Goal: Task Accomplishment & Management: Use online tool/utility

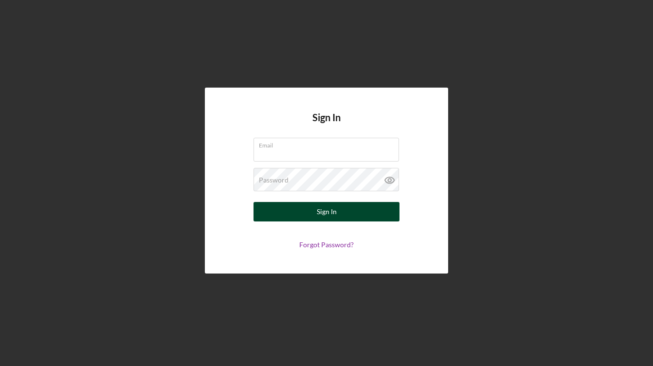
type input "[EMAIL_ADDRESS][DOMAIN_NAME]"
click at [346, 216] on button "Sign In" at bounding box center [326, 211] width 146 height 19
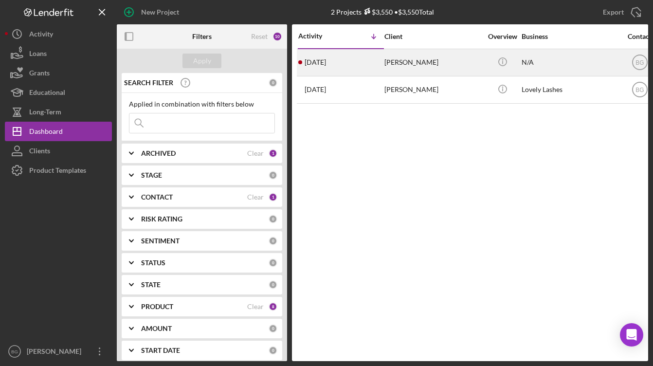
click at [400, 66] on div "[PERSON_NAME]" at bounding box center [432, 63] width 97 height 26
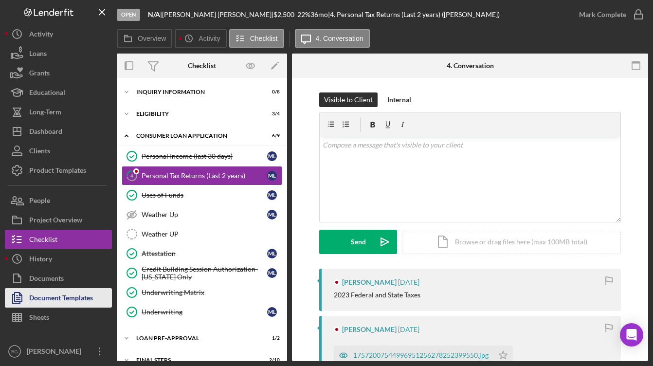
click at [50, 294] on div "Document Templates" at bounding box center [61, 299] width 64 height 22
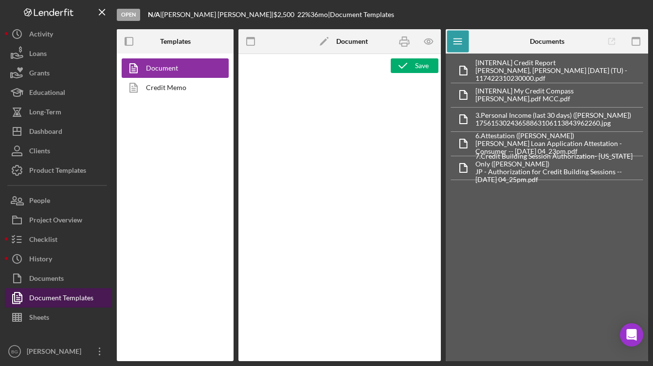
type textarea "<h1>Wiring Instructions</h1> <p style="text-align: left">Borrower Name:&nbsp; <…"
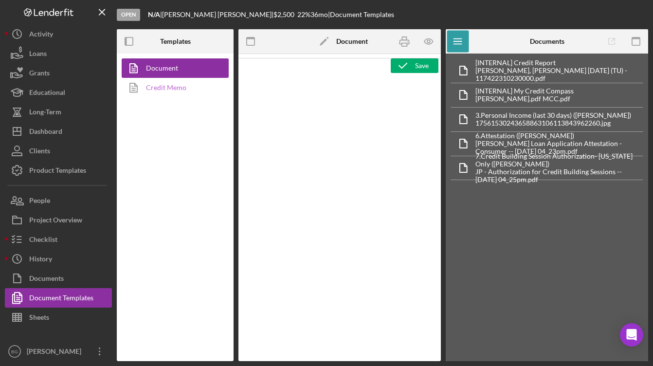
click at [175, 85] on link "Credit Memo" at bounding box center [173, 87] width 102 height 19
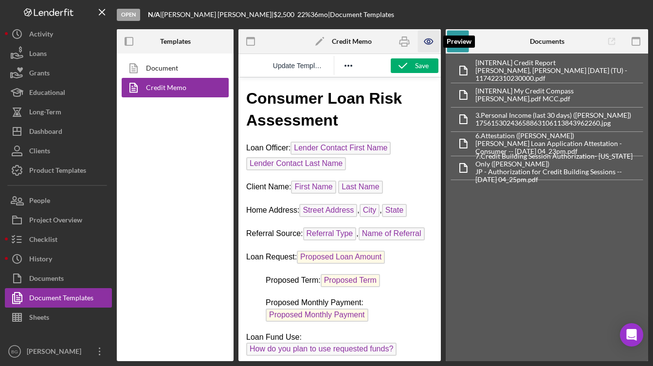
click at [434, 41] on icon "button" at bounding box center [429, 42] width 22 height 22
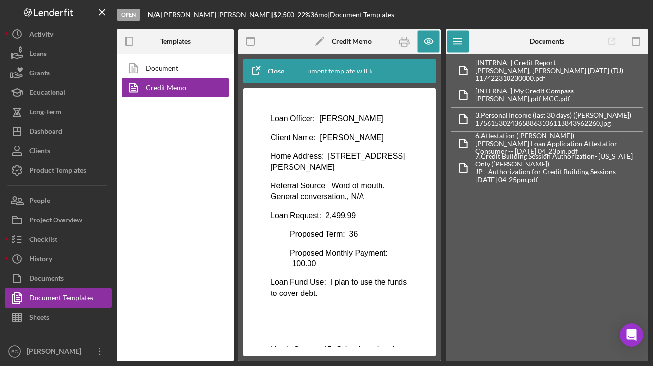
scroll to position [97, 0]
